Goal: Check status: Check status

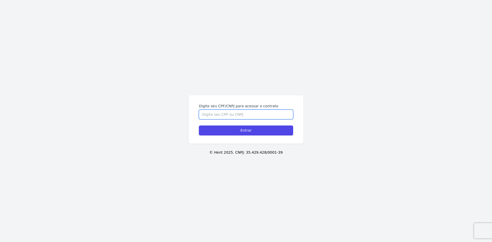
click at [272, 114] on input "Digite seu CPF/CNPJ para acessar o contrato" at bounding box center [246, 115] width 94 height 10
type input "45026660843"
click at [199, 126] on input "Entrar" at bounding box center [246, 131] width 94 height 10
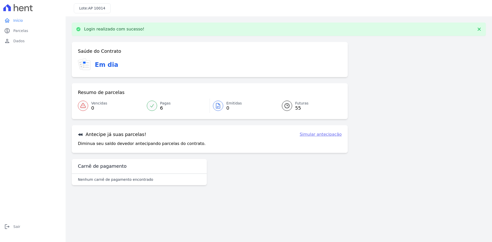
click at [85, 109] on icon at bounding box center [83, 106] width 6 height 6
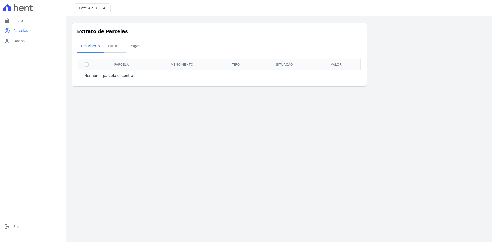
click at [109, 47] on span "Futuras" at bounding box center [114, 46] width 19 height 10
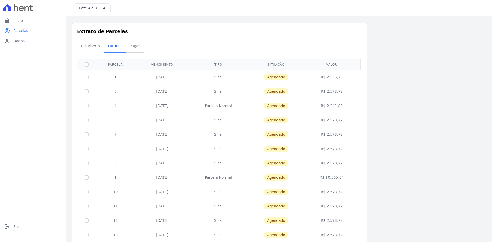
click at [137, 47] on span "Pagas" at bounding box center [135, 46] width 17 height 10
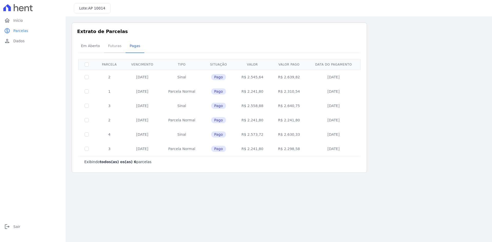
click at [113, 50] on span "Futuras" at bounding box center [114, 46] width 19 height 10
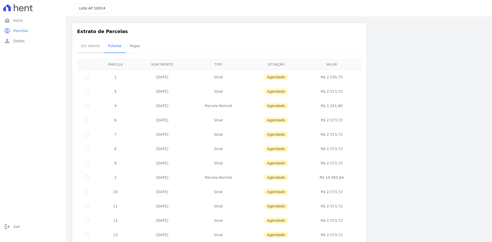
click at [90, 46] on span "Em Aberto" at bounding box center [90, 46] width 25 height 10
